Goal: Task Accomplishment & Management: Use online tool/utility

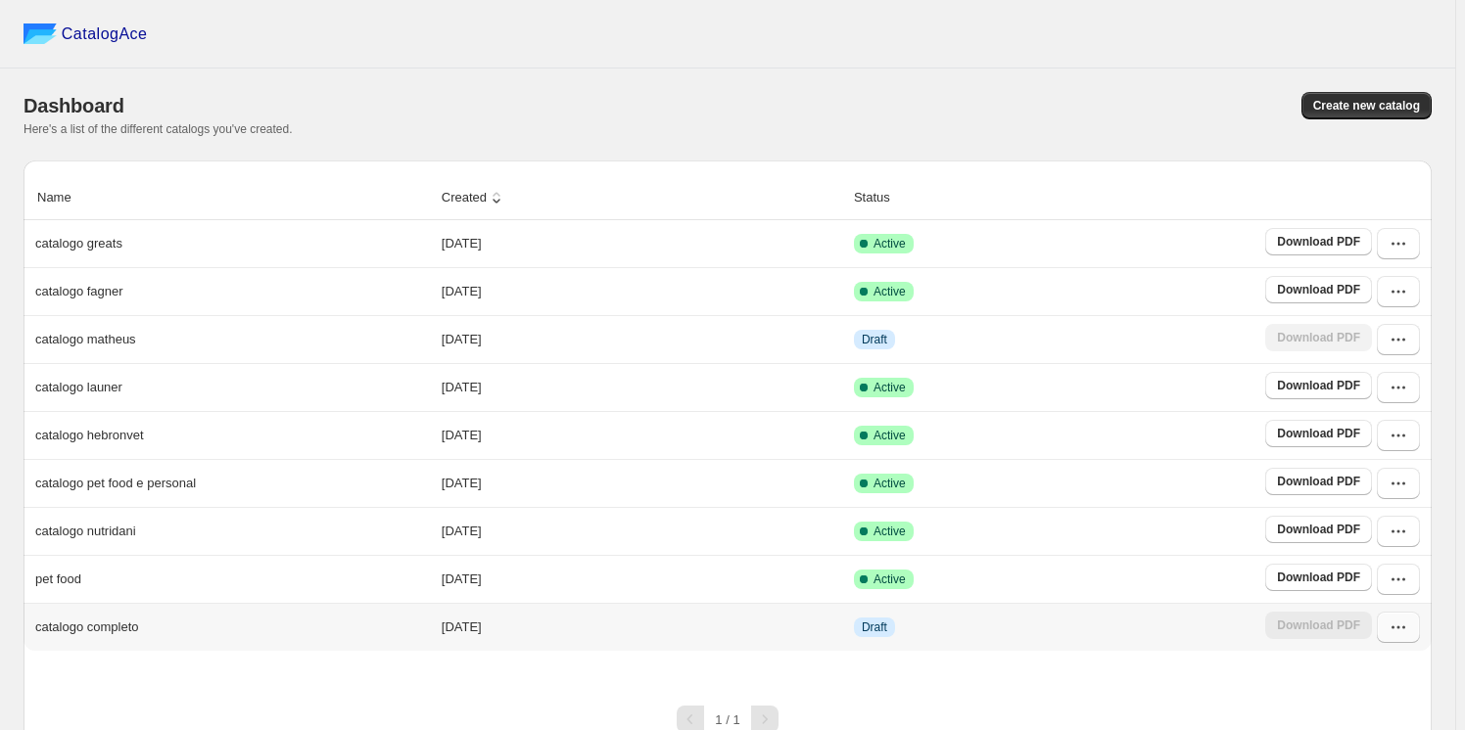
click at [1408, 621] on icon "button" at bounding box center [1398, 628] width 20 height 20
click at [1377, 477] on span "Edit" at bounding box center [1395, 487] width 100 height 20
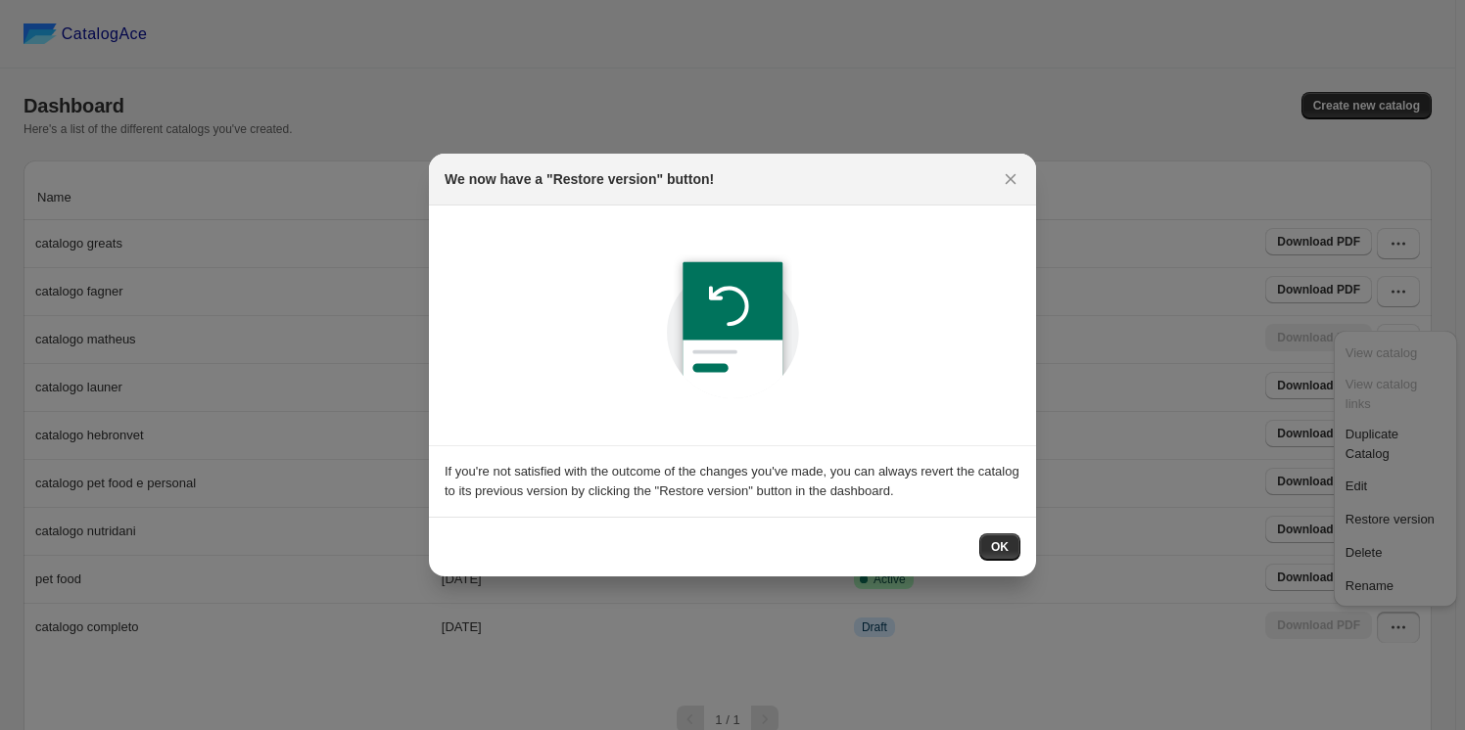
click at [991, 548] on button "OK" at bounding box center [999, 547] width 41 height 27
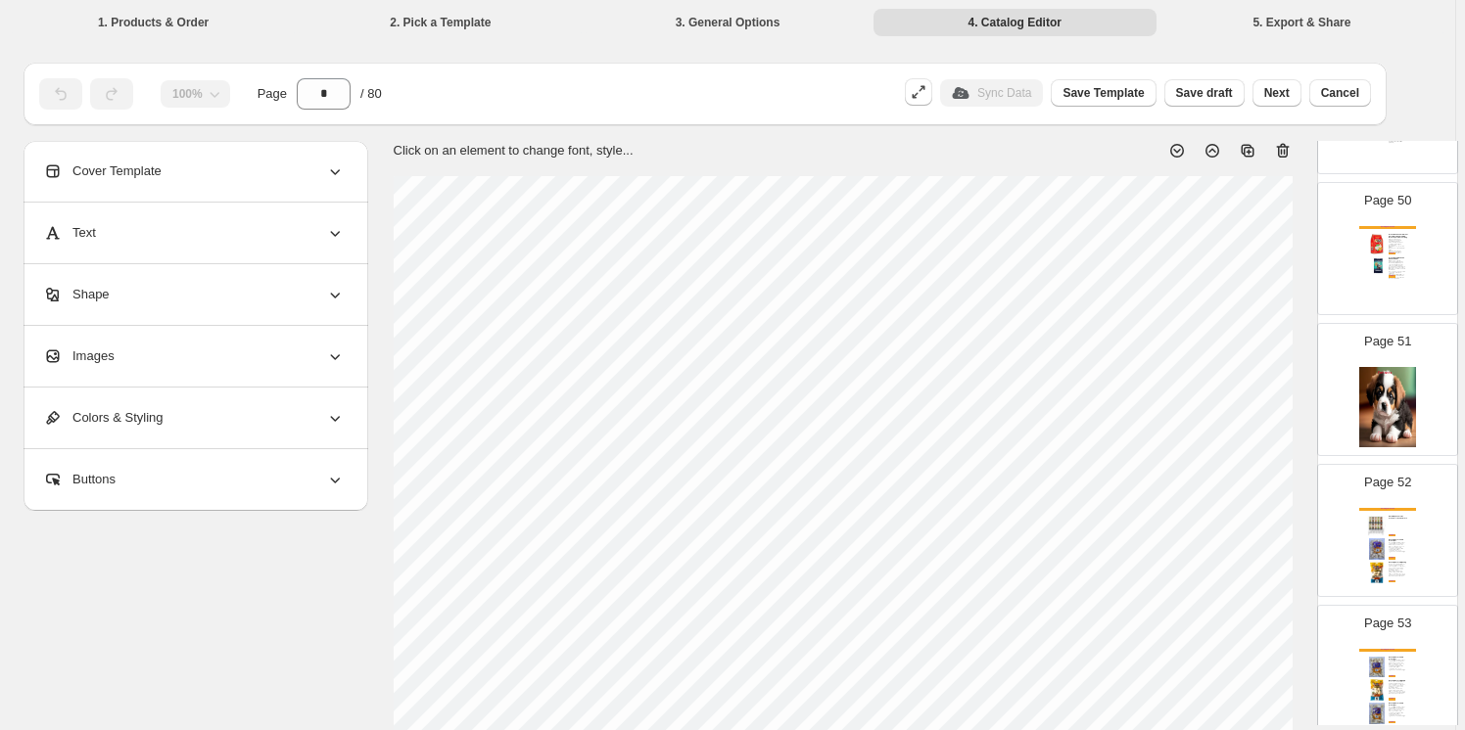
click at [1387, 517] on div "Catálogo Crescitá Movel Dispenser Flex Standart 10x40L Preto Saiba + Osso 2/3 N…" at bounding box center [1387, 548] width 57 height 80
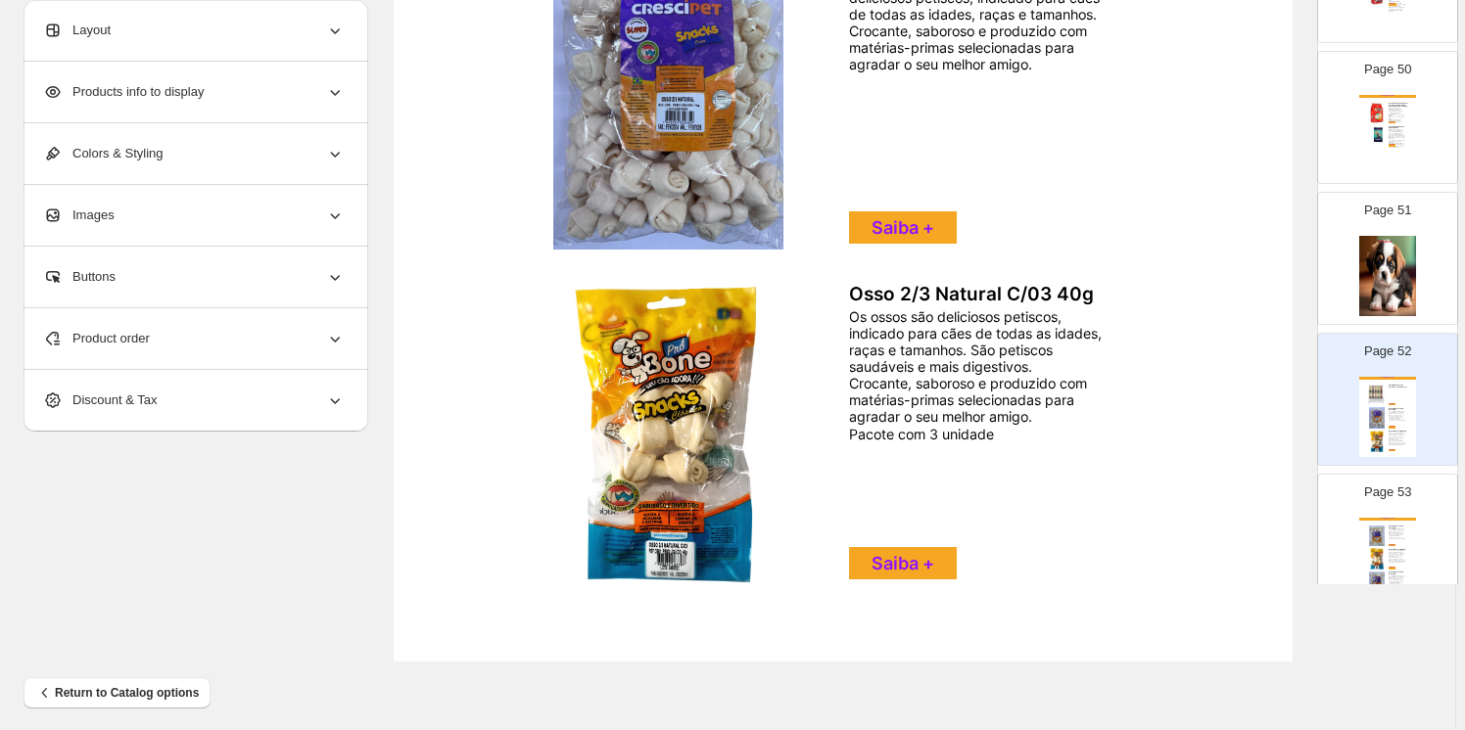
scroll to position [687, 0]
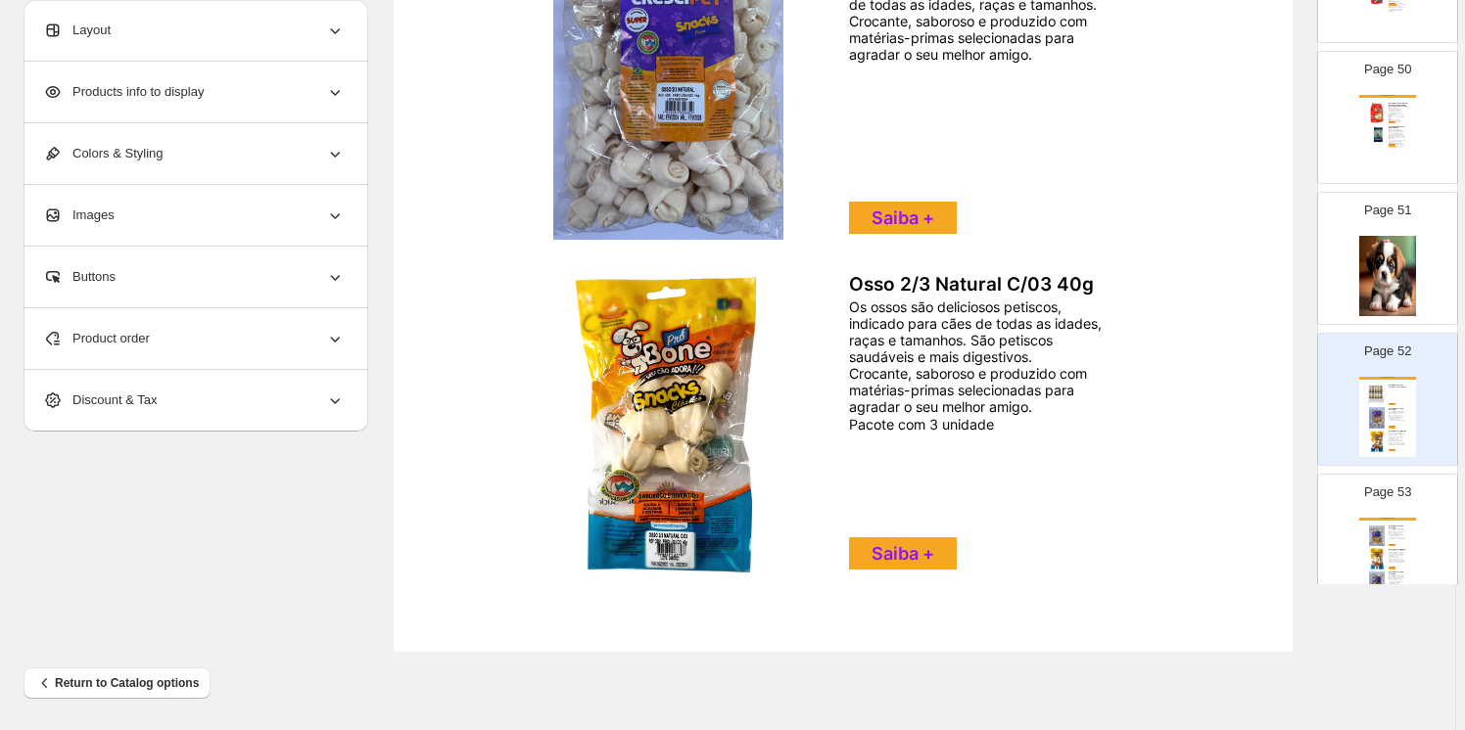
click at [1388, 526] on div "Catálogo Crescitá Osso 3/4 Natural 1 KG Crescipet Osso 3/4 Natural Crescipet sã…" at bounding box center [1387, 558] width 57 height 80
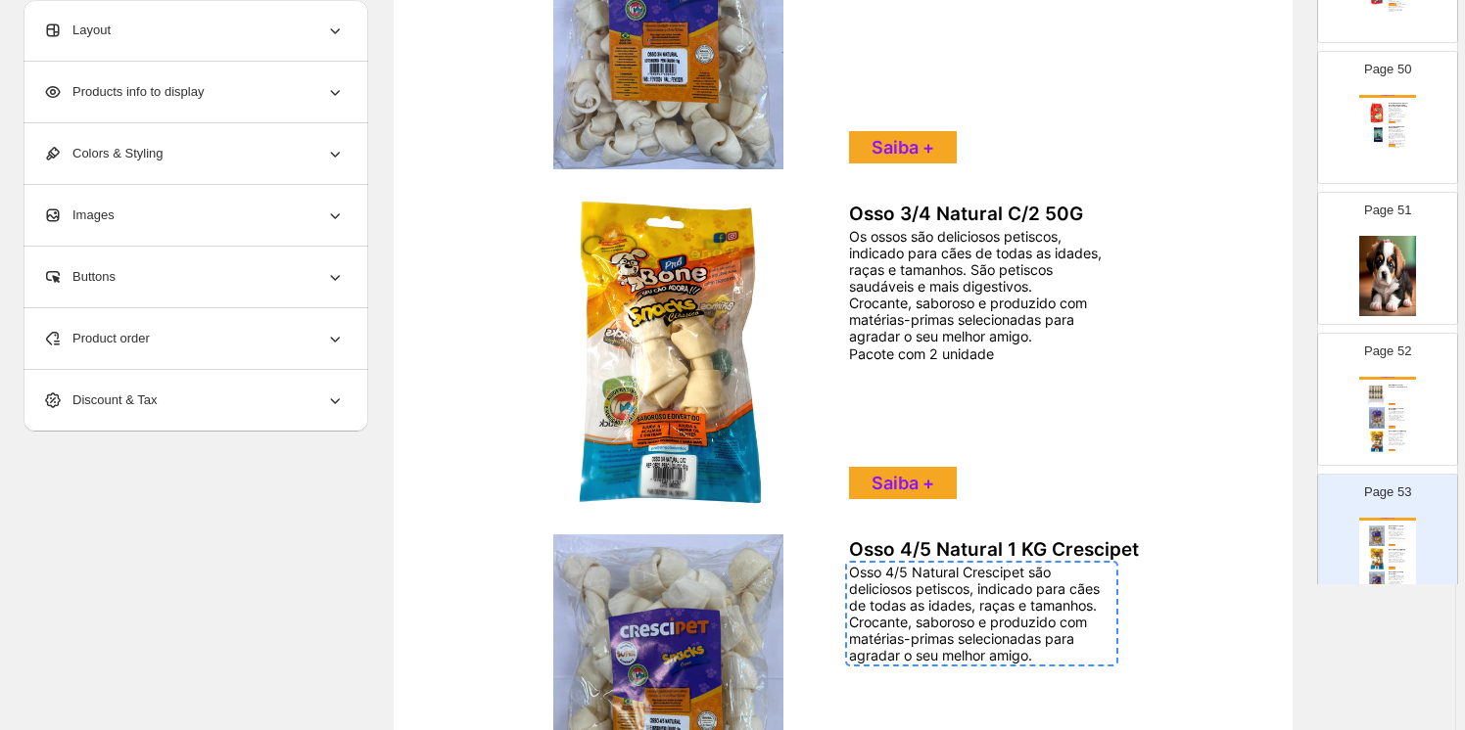
scroll to position [421, 0]
click at [334, 340] on icon at bounding box center [335, 339] width 20 height 20
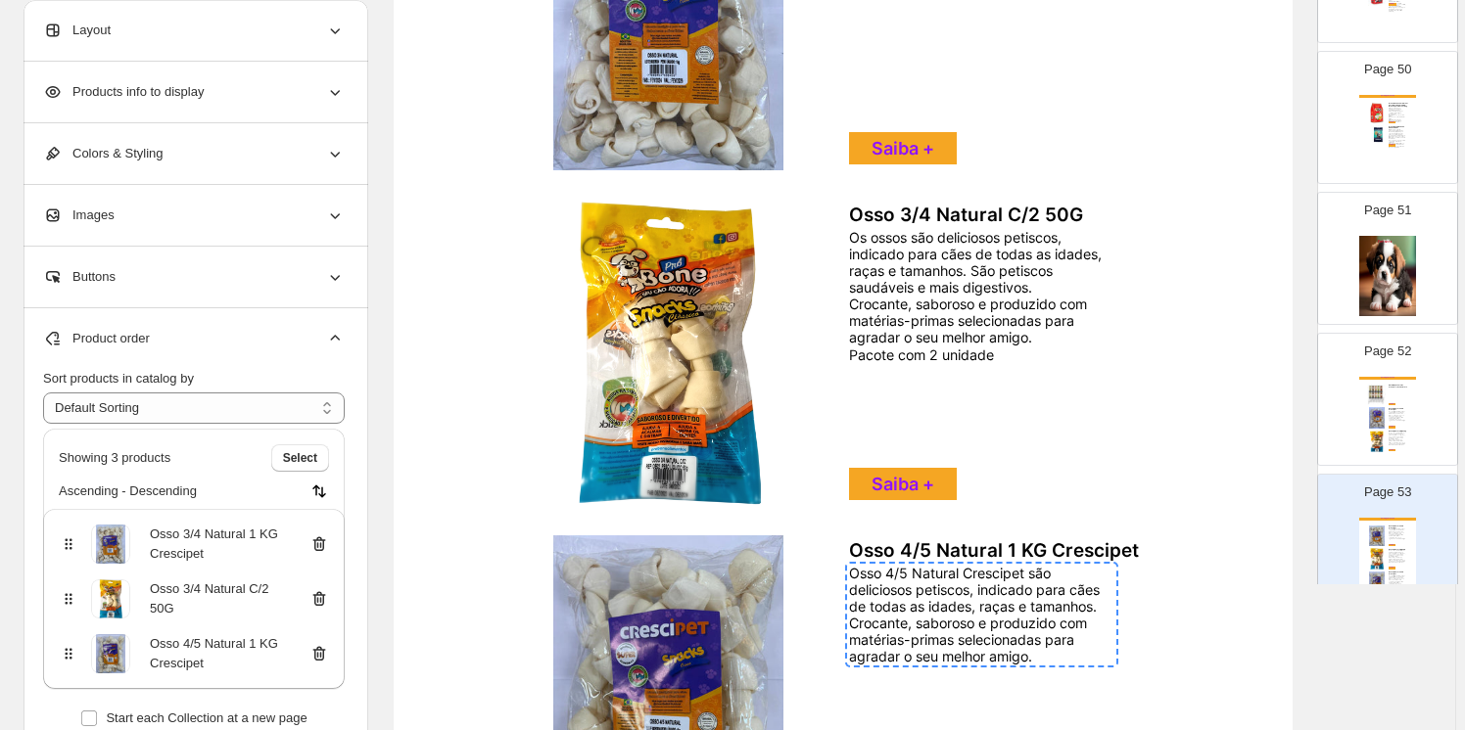
click at [321, 598] on icon at bounding box center [319, 599] width 20 height 20
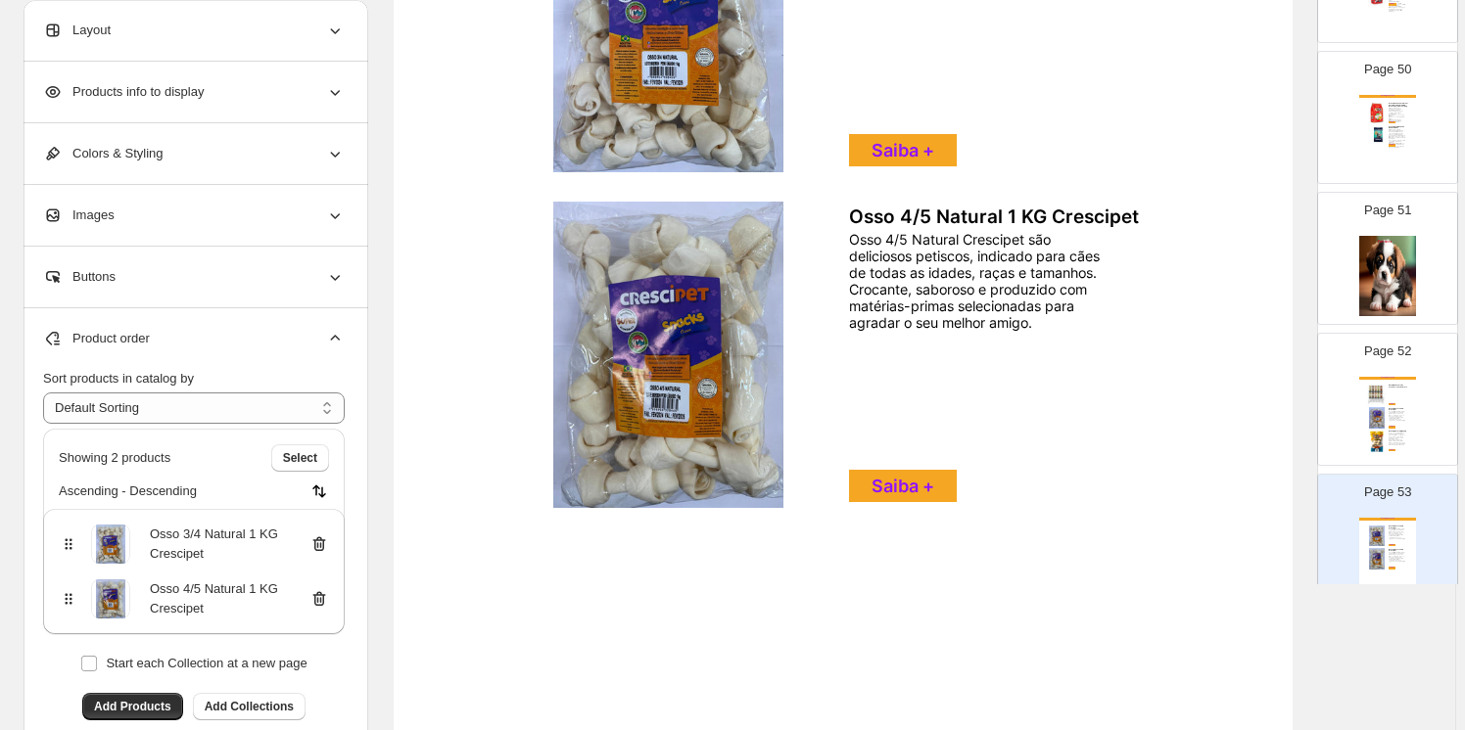
scroll to position [426, 0]
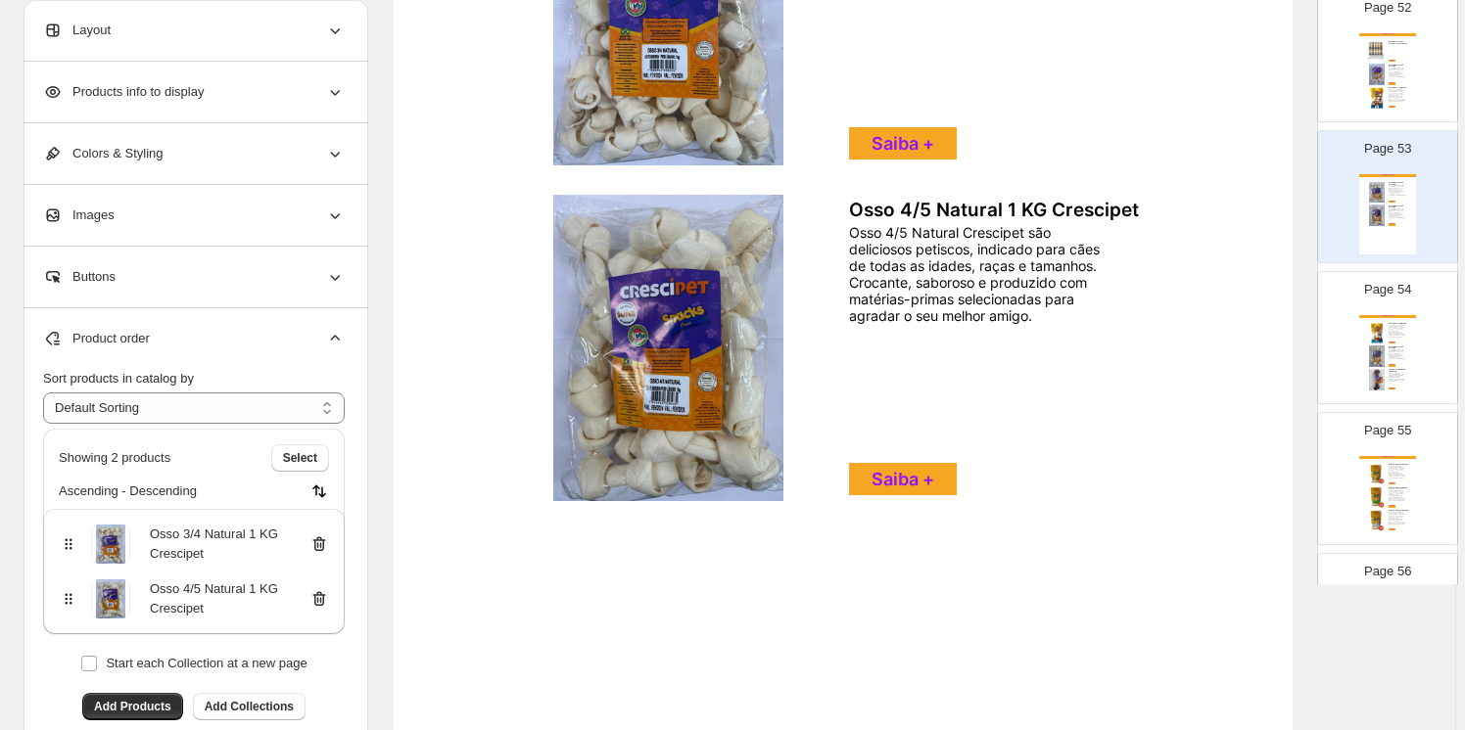
click at [1371, 346] on img at bounding box center [1377, 357] width 22 height 22
type input "**"
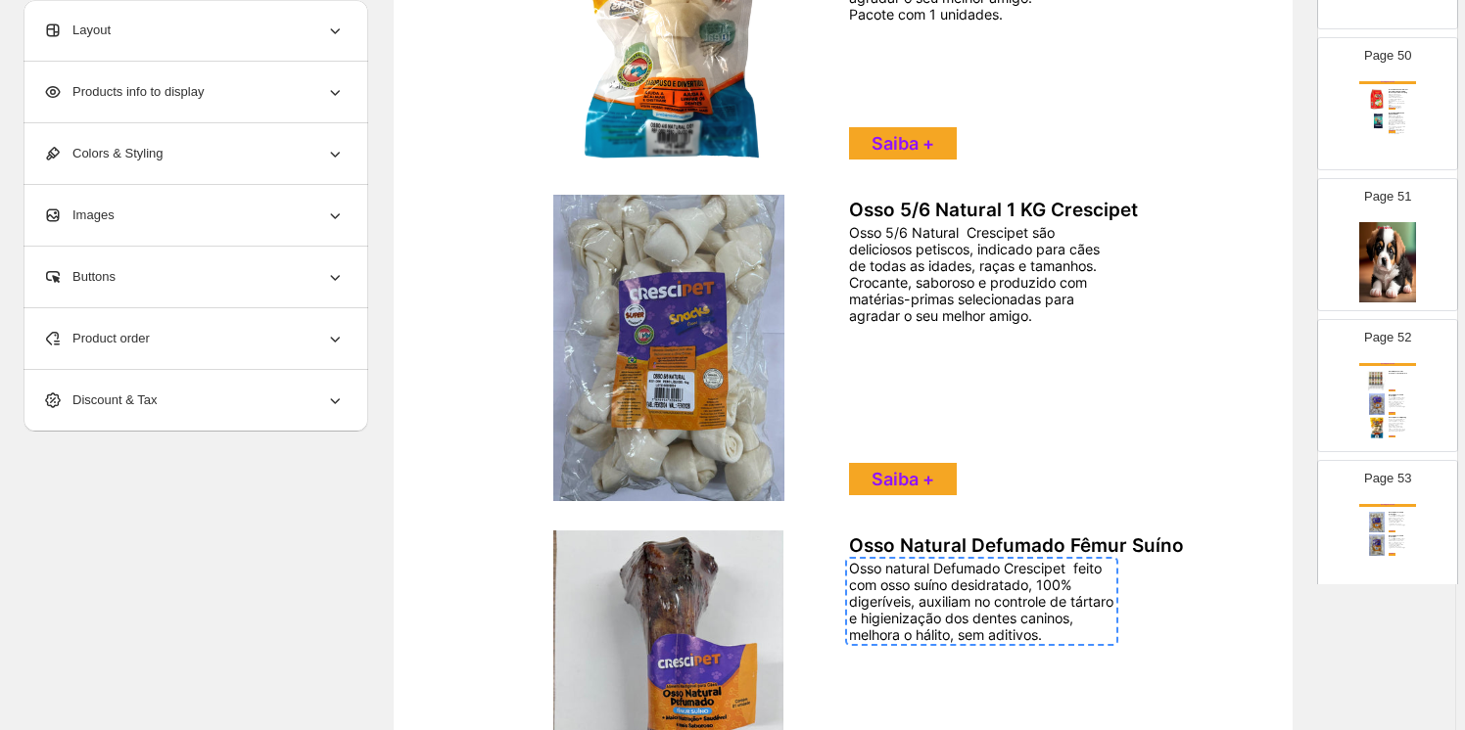
scroll to position [6949, 0]
